Goal: Navigation & Orientation: Find specific page/section

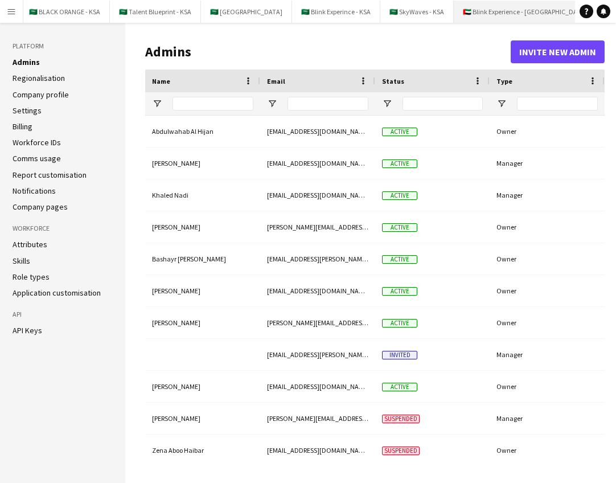
click at [482, 10] on button "🇦🇪 Blink Experience - [GEOGRAPHIC_DATA] Close" at bounding box center [525, 12] width 143 height 22
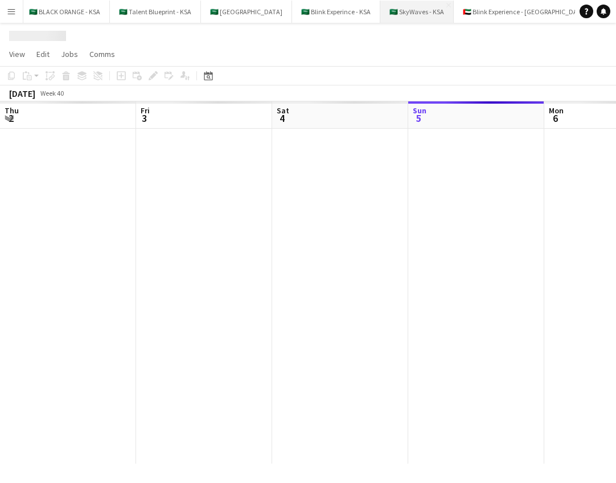
scroll to position [0, 272]
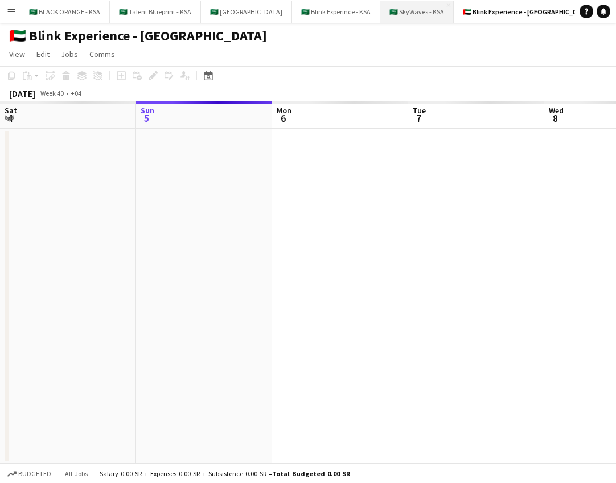
click at [400, 13] on button "🇸🇦 SkyWaves - KSA Close" at bounding box center [416, 12] width 73 height 22
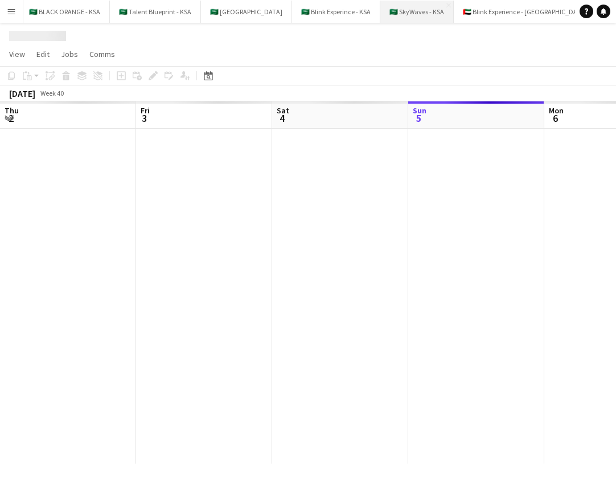
scroll to position [0, 272]
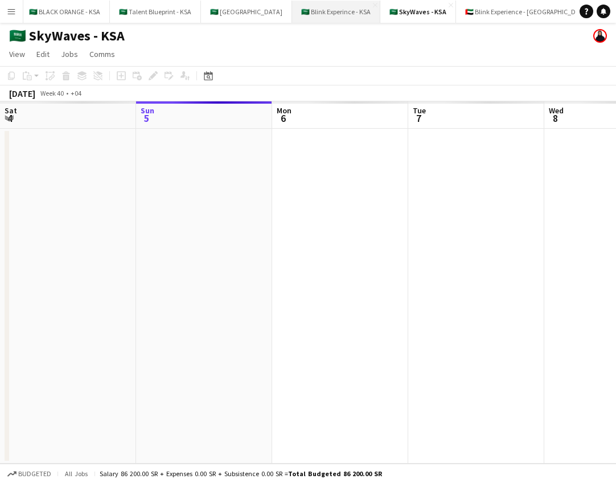
click at [328, 9] on button "🇸🇦 Blink Experince - KSA Close" at bounding box center [336, 12] width 88 height 22
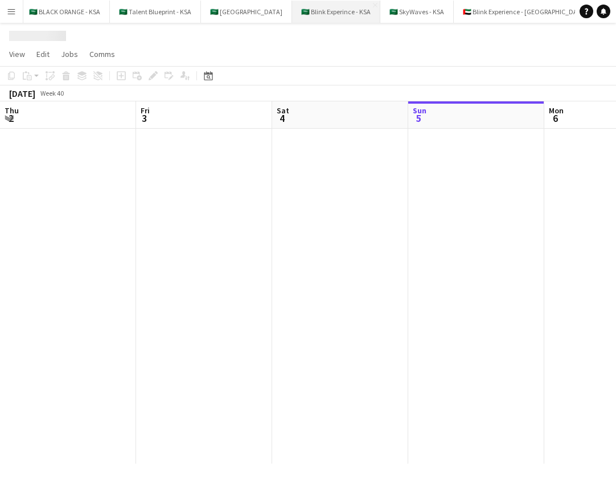
scroll to position [0, 272]
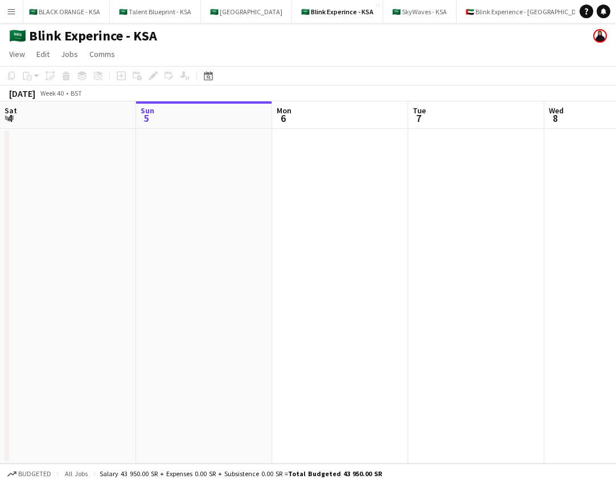
click at [599, 17] on button "🇸🇦 555 Close" at bounding box center [618, 12] width 39 height 22
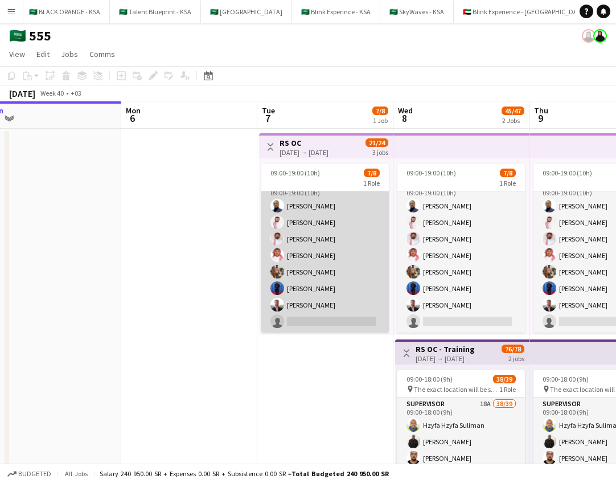
scroll to position [13, 0]
click at [304, 296] on app-card-role "Operation Manager 10A [DATE] 09:00-19:00 (10h) [PERSON_NAME] [PERSON_NAME] [PER…" at bounding box center [324, 255] width 127 height 154
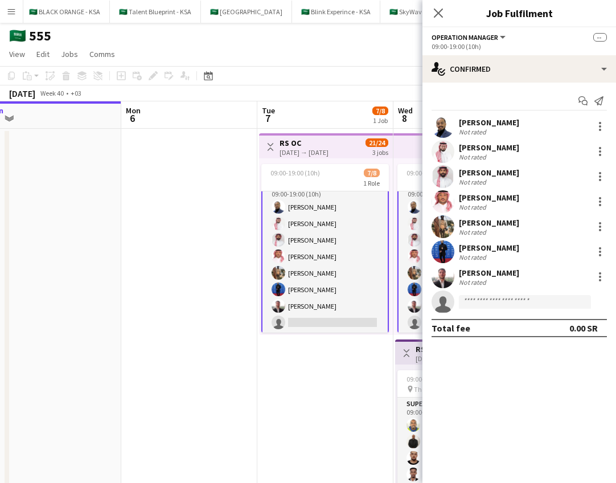
click at [448, 272] on app-user-avatar at bounding box center [442, 276] width 23 height 23
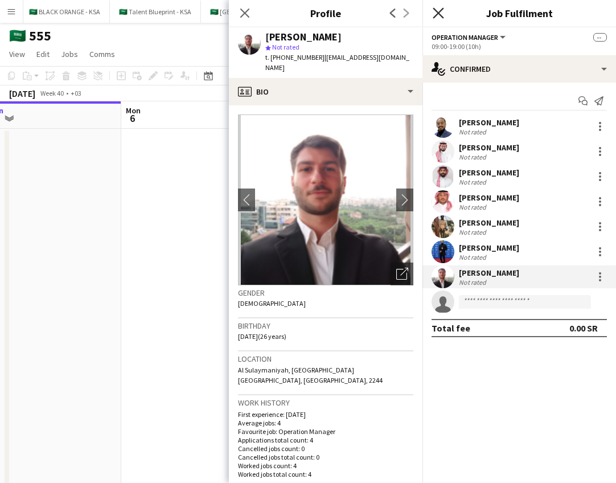
click at [439, 10] on icon "Close pop-in" at bounding box center [437, 12] width 11 height 11
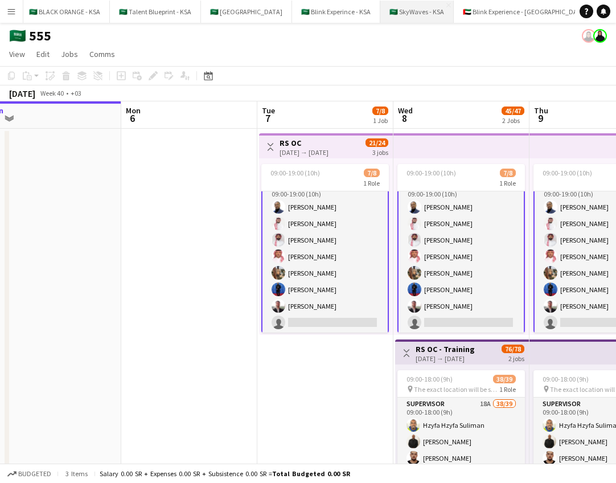
click at [407, 13] on button "🇸🇦 SkyWaves - KSA Close" at bounding box center [416, 12] width 73 height 22
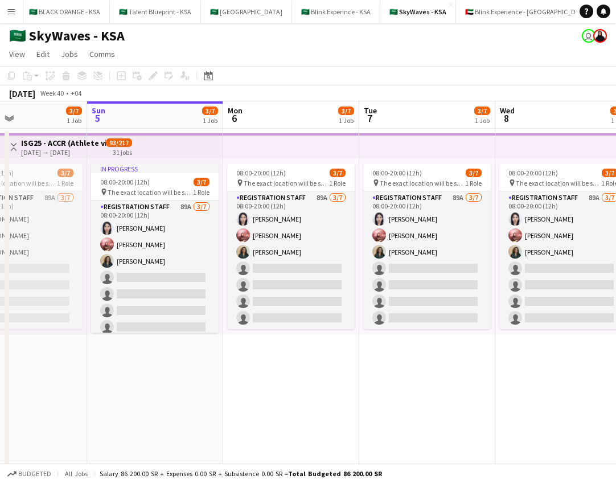
scroll to position [0, 271]
